Goal: Task Accomplishment & Management: Manage account settings

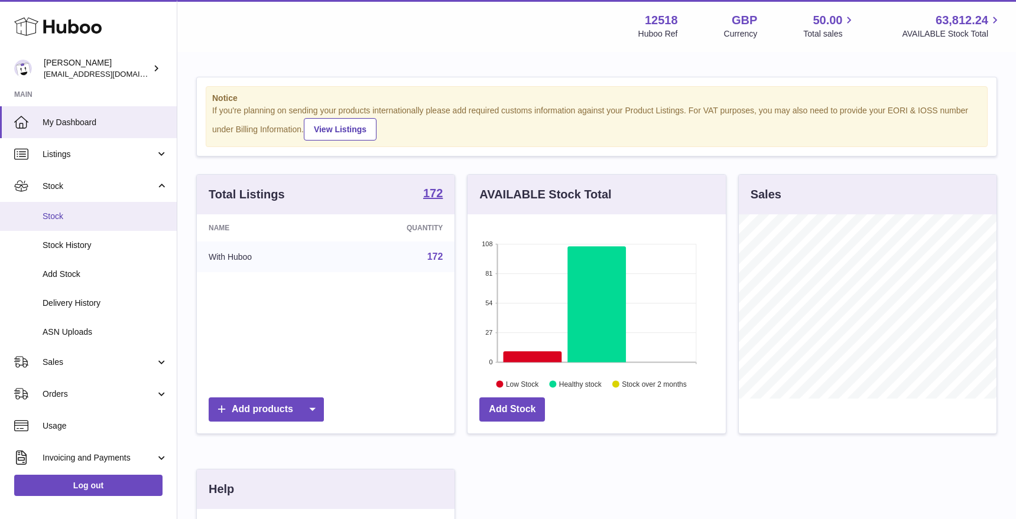
scroll to position [184, 258]
click at [63, 215] on span "Stock" at bounding box center [105, 216] width 125 height 11
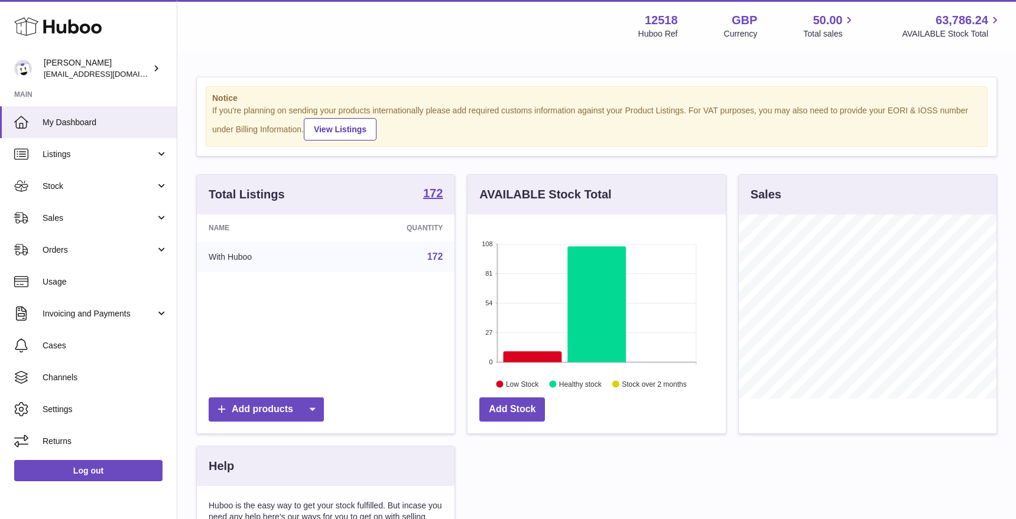
scroll to position [184, 258]
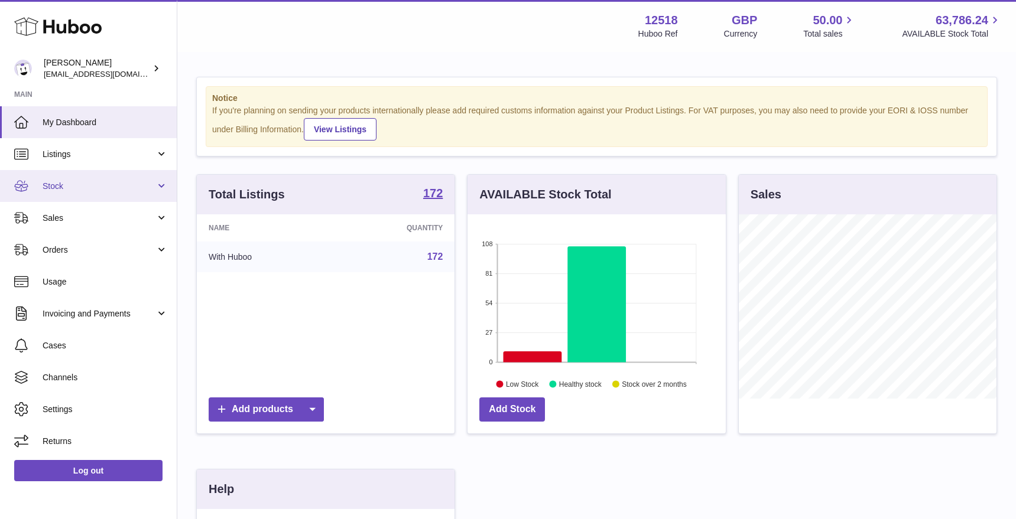
click at [57, 189] on span "Stock" at bounding box center [99, 186] width 113 height 11
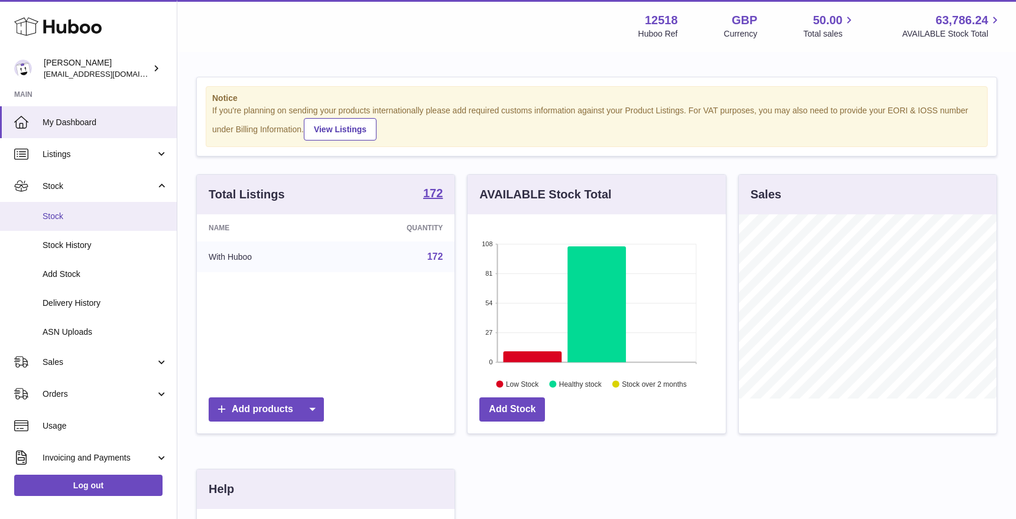
click at [62, 218] on span "Stock" at bounding box center [105, 216] width 125 height 11
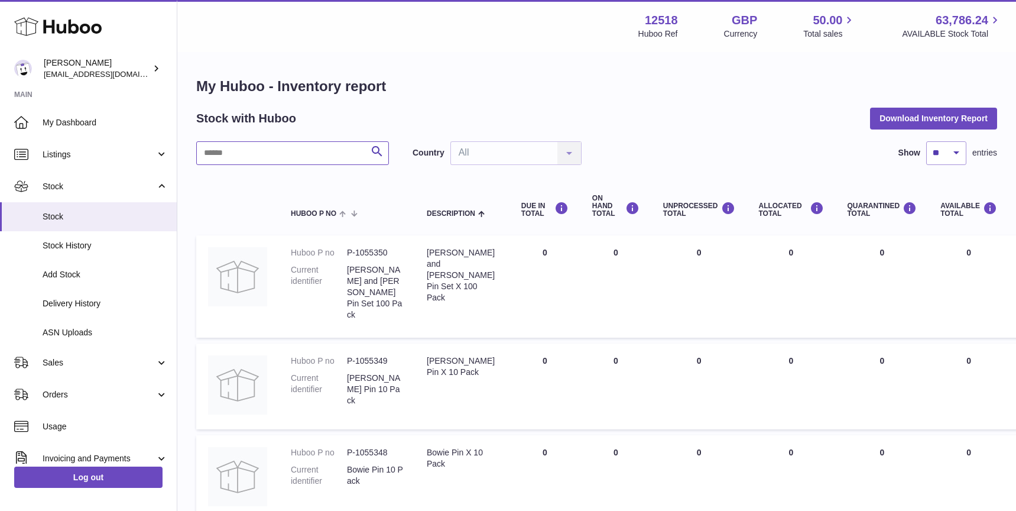
click at [293, 155] on input "text" at bounding box center [292, 153] width 193 height 24
type input "*********"
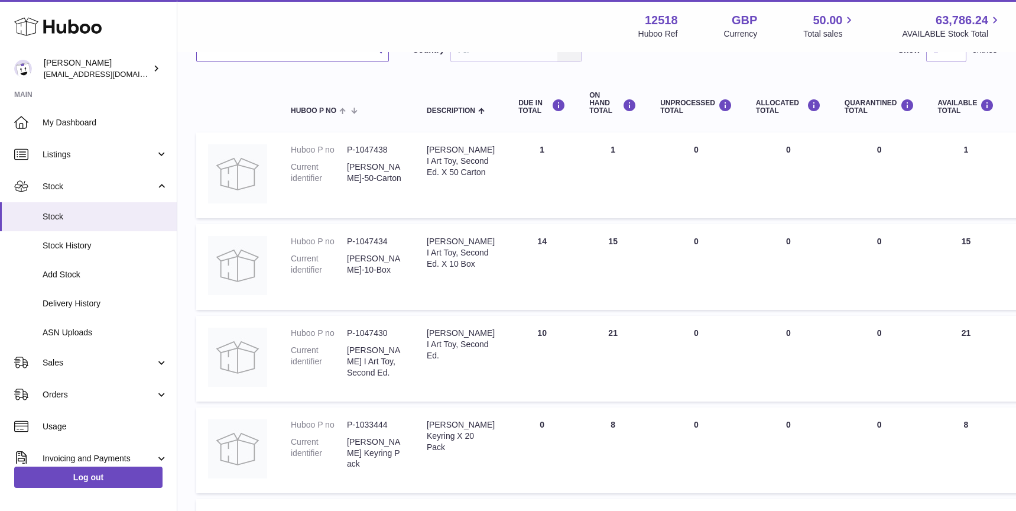
scroll to position [96, 0]
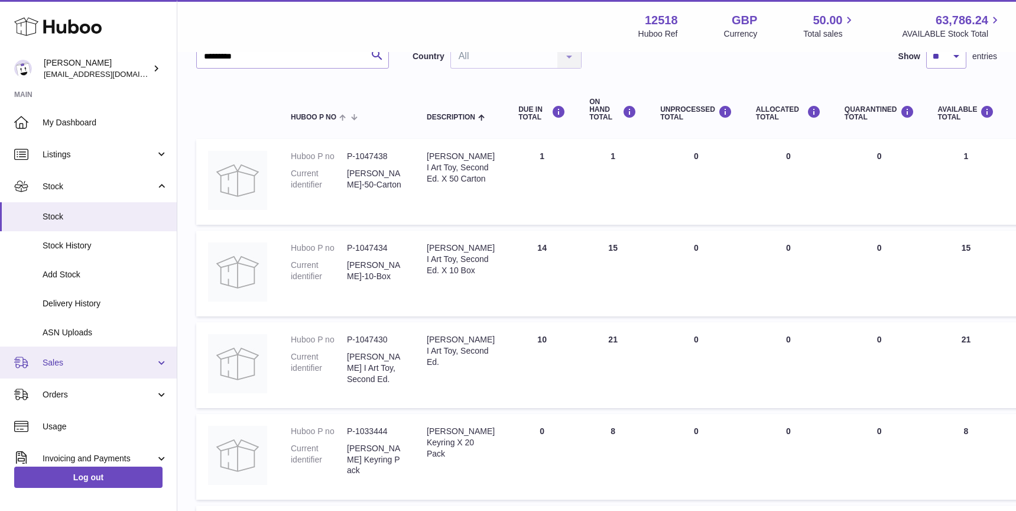
click at [74, 362] on span "Sales" at bounding box center [99, 362] width 113 height 11
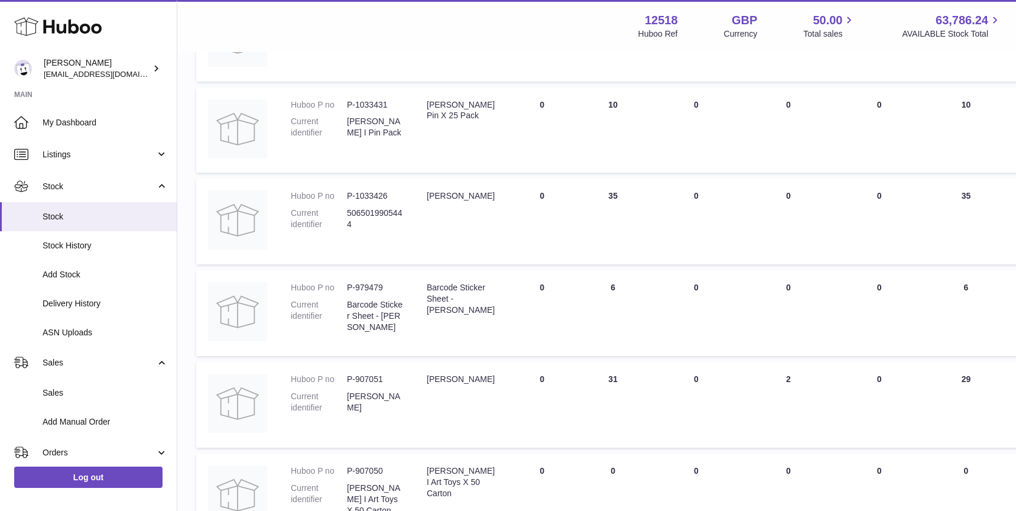
scroll to position [606, 0]
drag, startPoint x: 604, startPoint y: 379, endPoint x: 574, endPoint y: 379, distance: 30.1
click at [577, 379] on td "ON HAND Total 31" at bounding box center [612, 404] width 71 height 86
click at [61, 393] on span "Sales" at bounding box center [105, 392] width 125 height 11
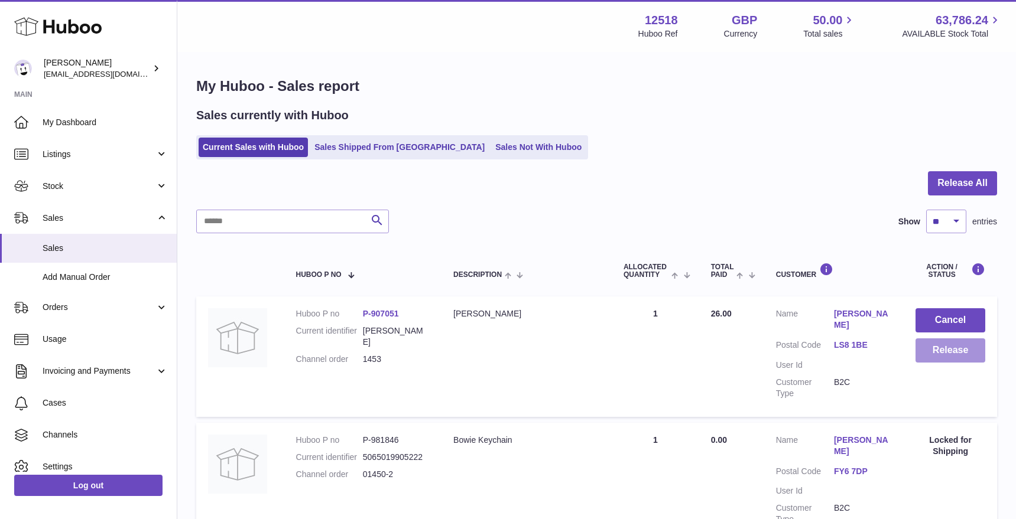
click at [952, 352] on button "Release" at bounding box center [950, 351] width 70 height 24
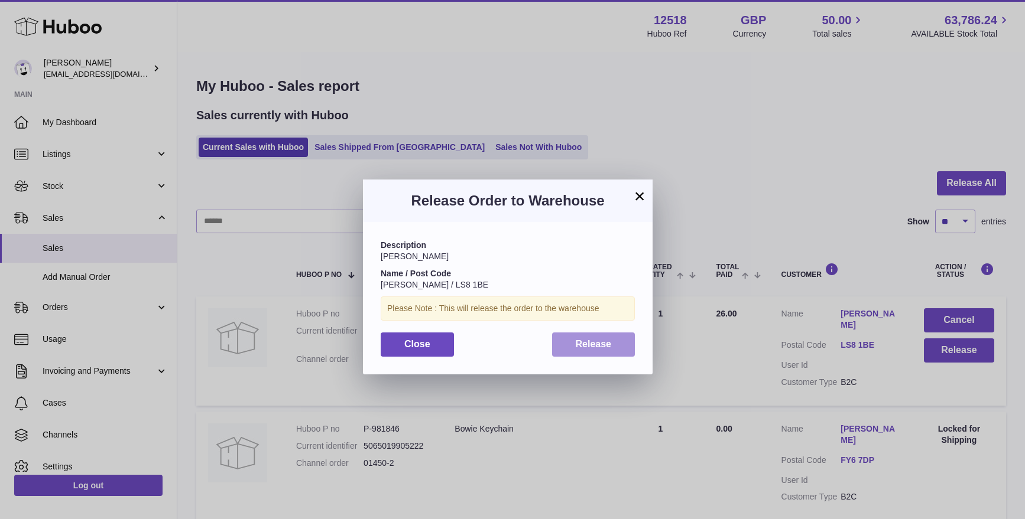
click at [583, 342] on span "Release" at bounding box center [594, 344] width 36 height 10
